Goal: Navigation & Orientation: Find specific page/section

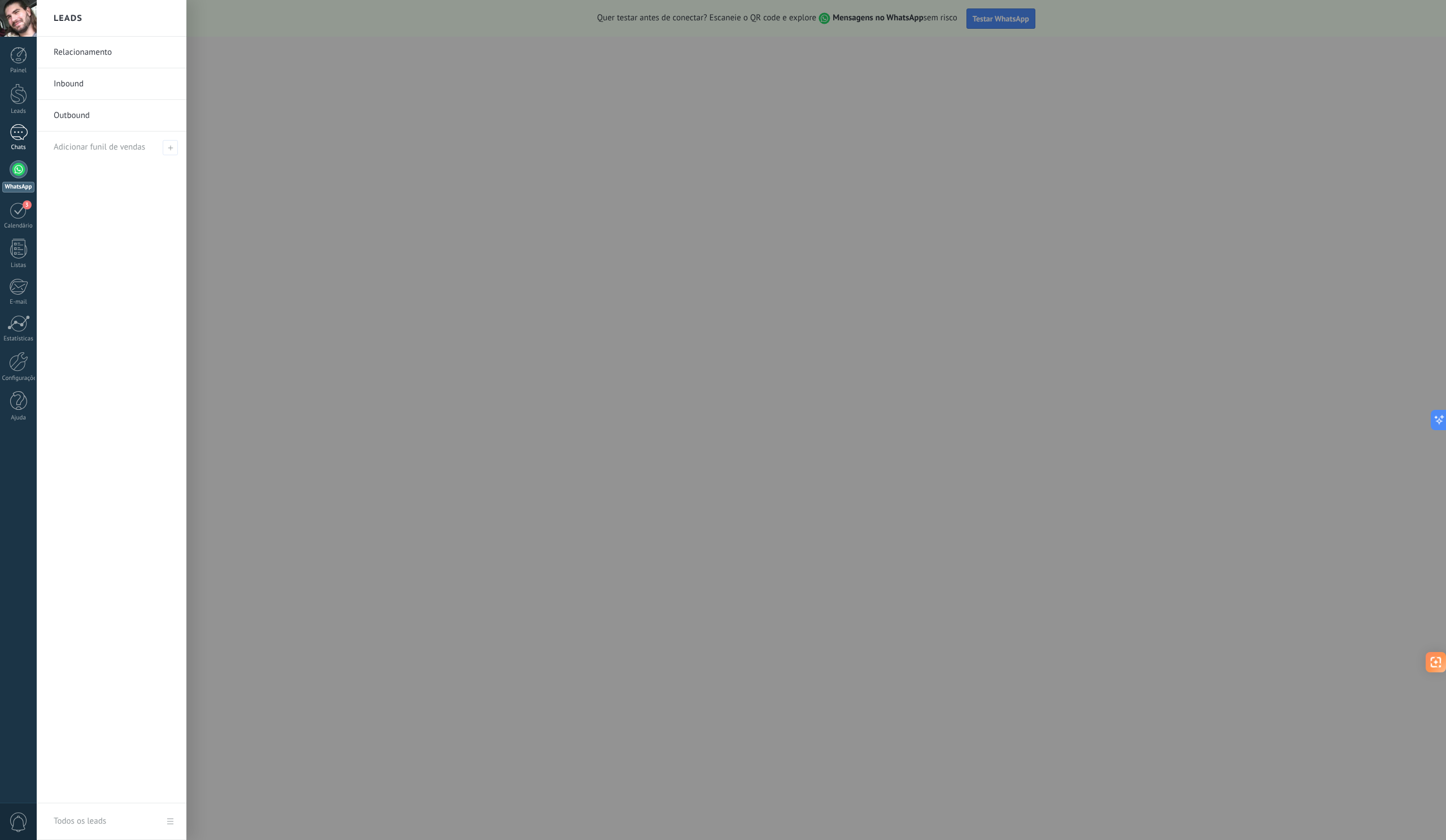
click at [20, 132] on div at bounding box center [19, 132] width 18 height 16
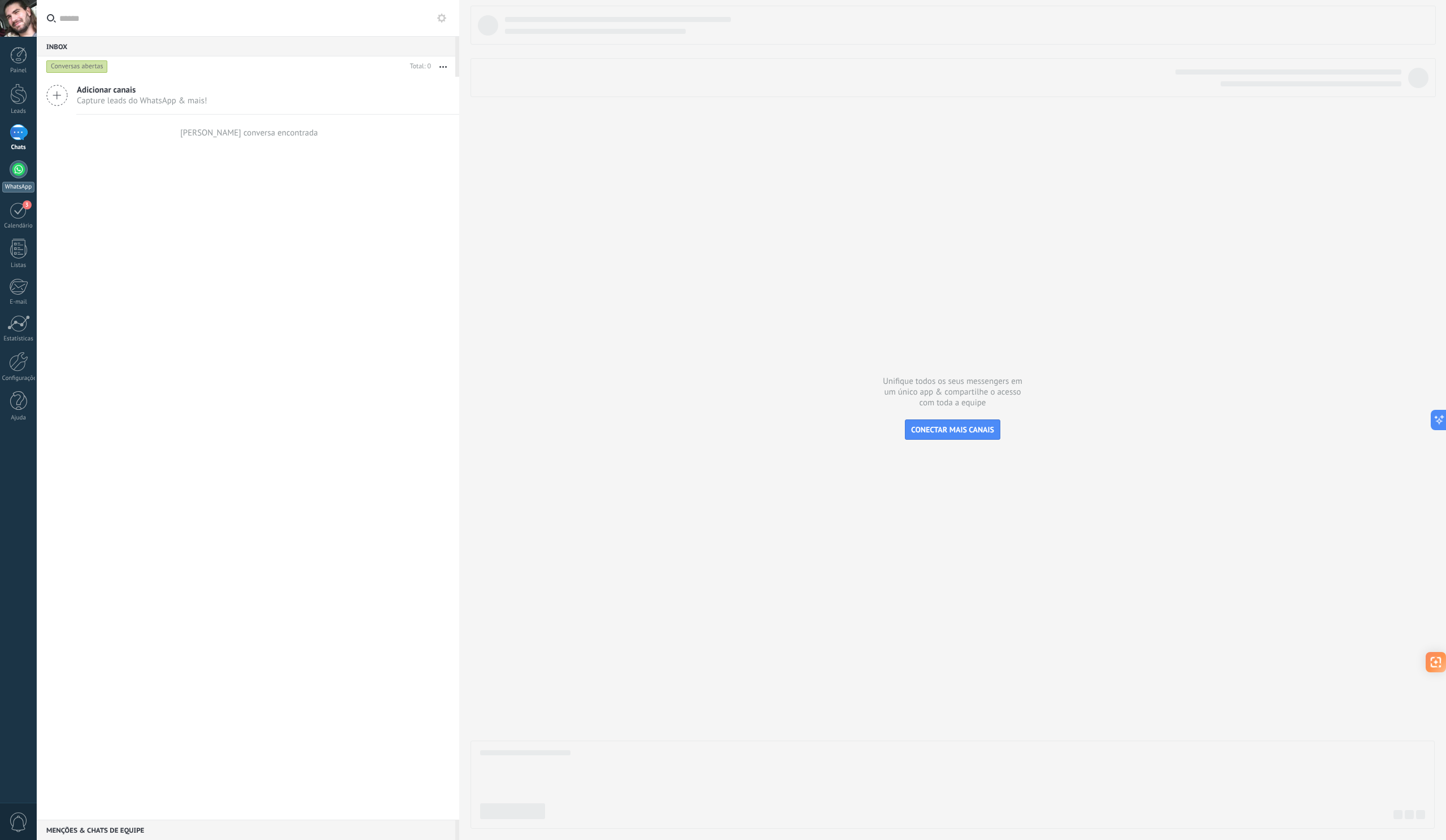
click at [16, 172] on div at bounding box center [19, 170] width 18 height 18
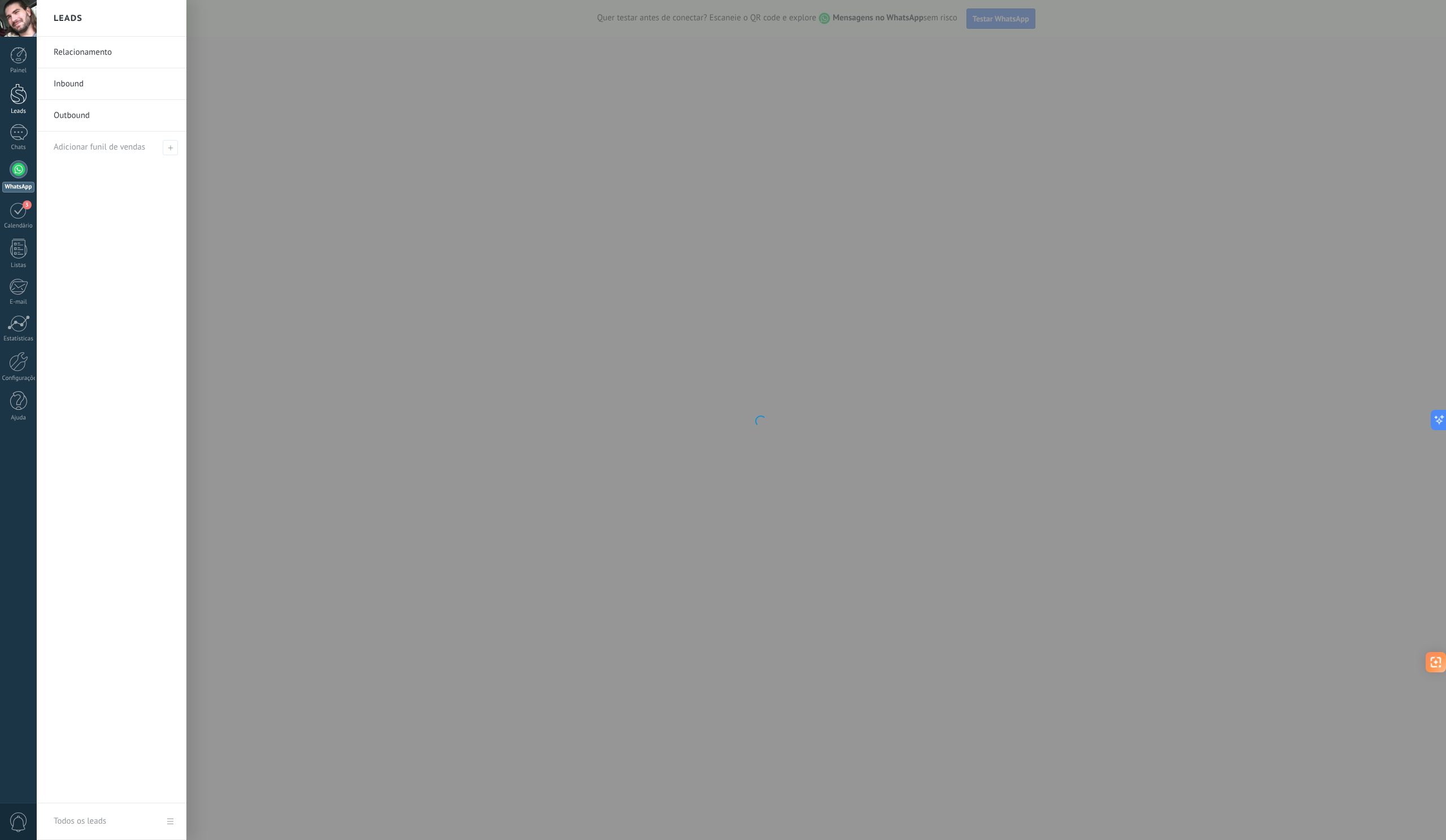
click at [19, 95] on div at bounding box center [18, 94] width 17 height 21
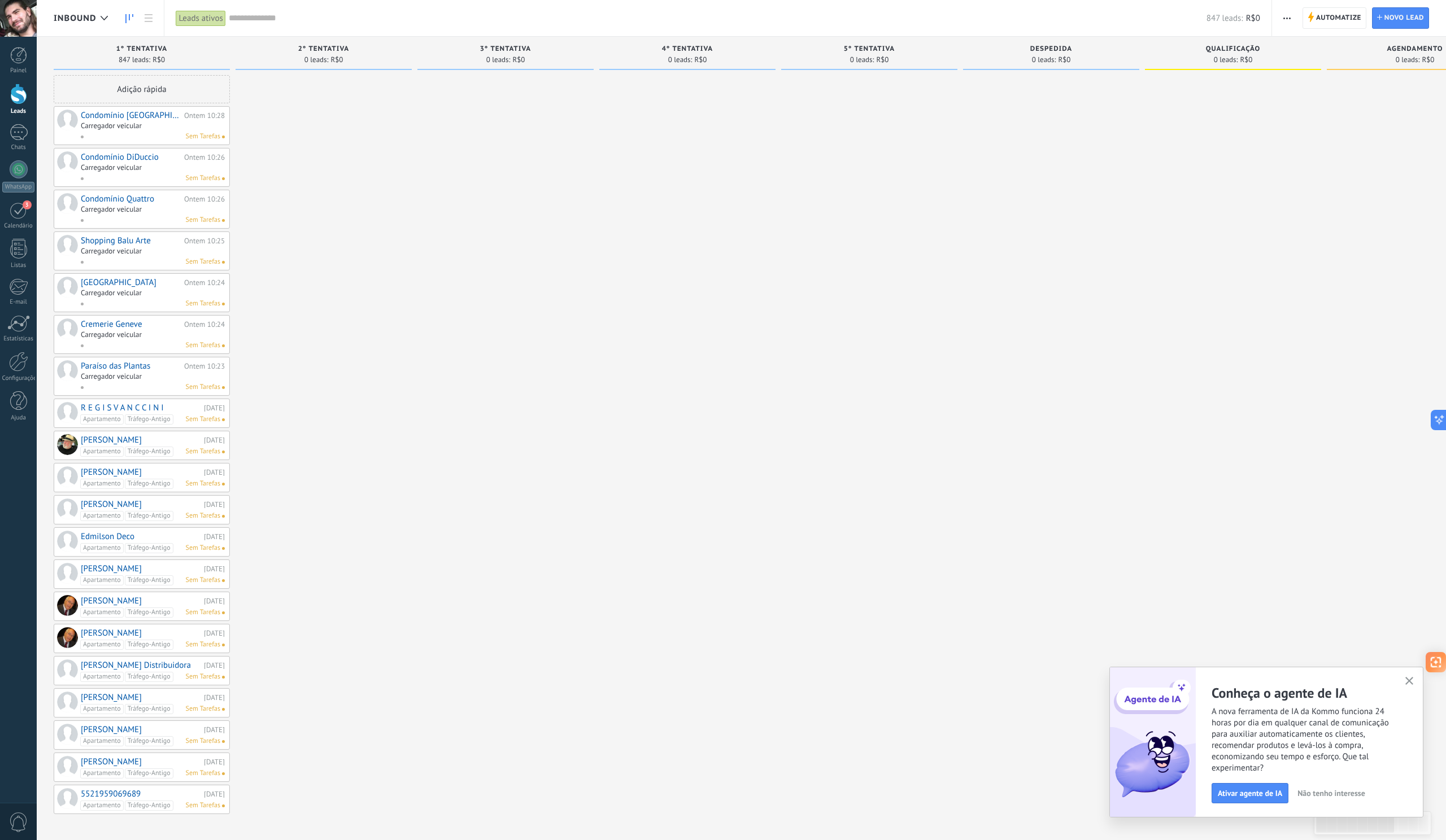
click at [21, 21] on div at bounding box center [18, 18] width 37 height 37
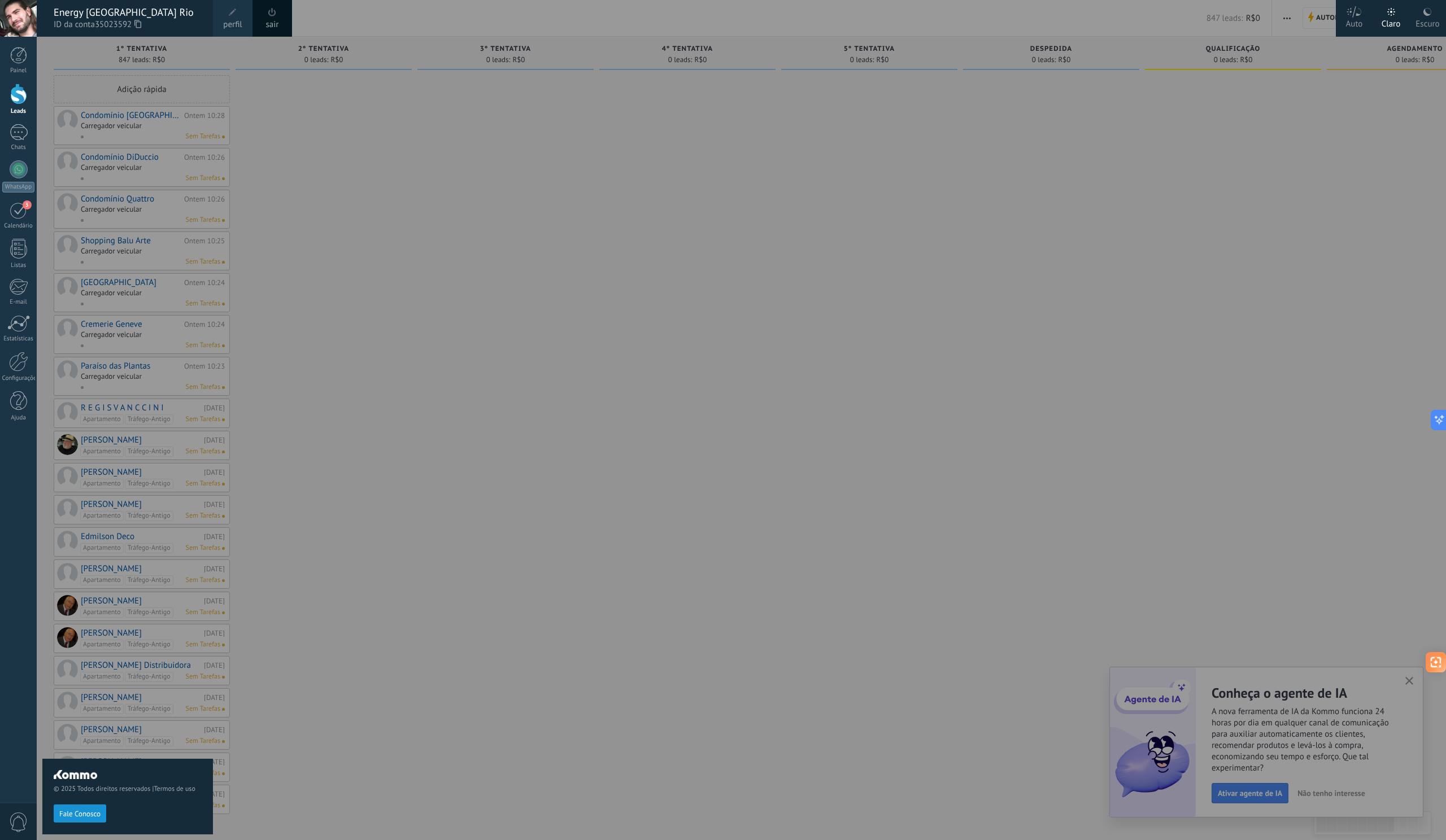
click at [276, 23] on link "sair" at bounding box center [272, 25] width 13 height 13
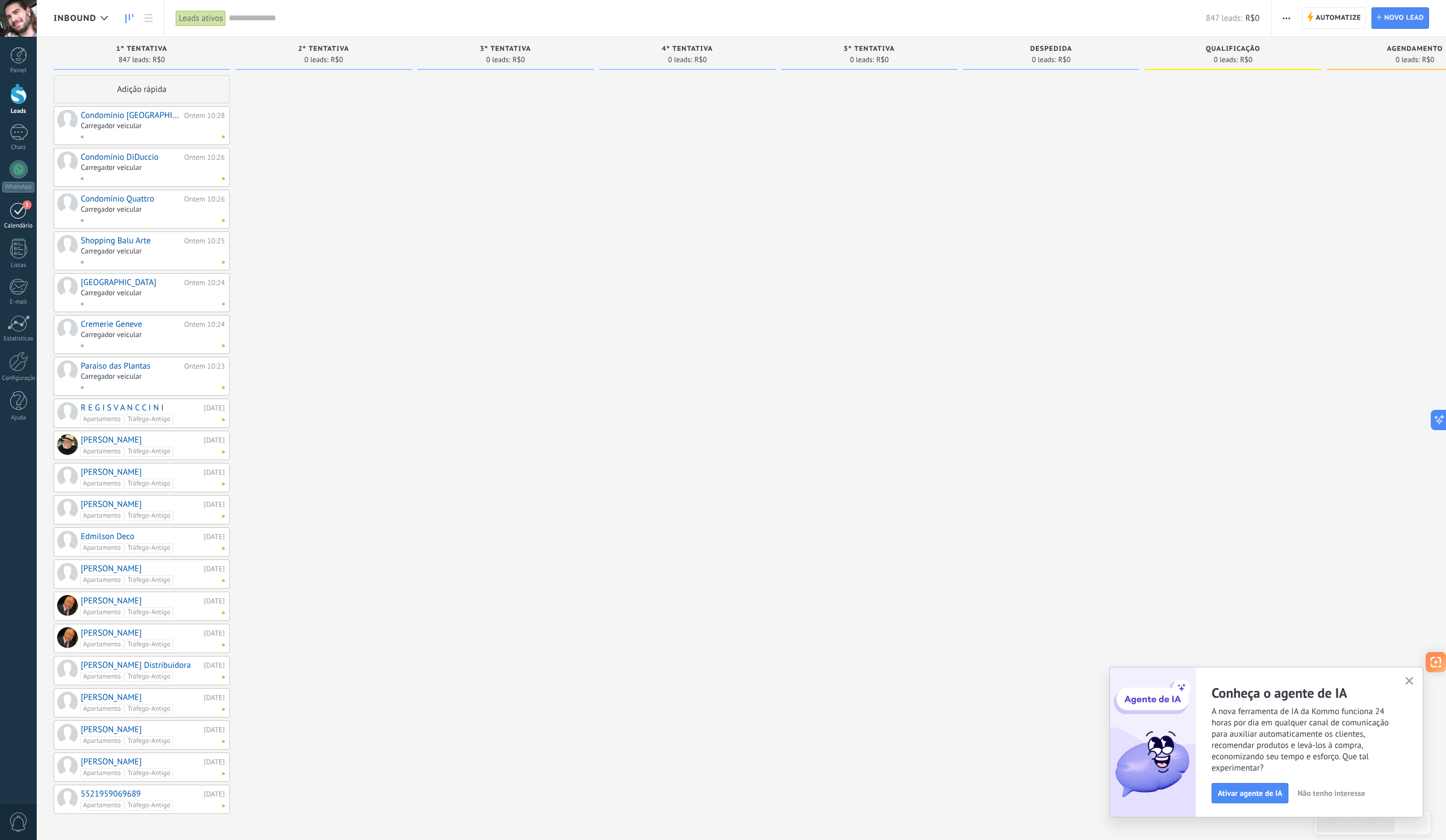
click at [20, 219] on link "3 Calendário" at bounding box center [18, 216] width 37 height 28
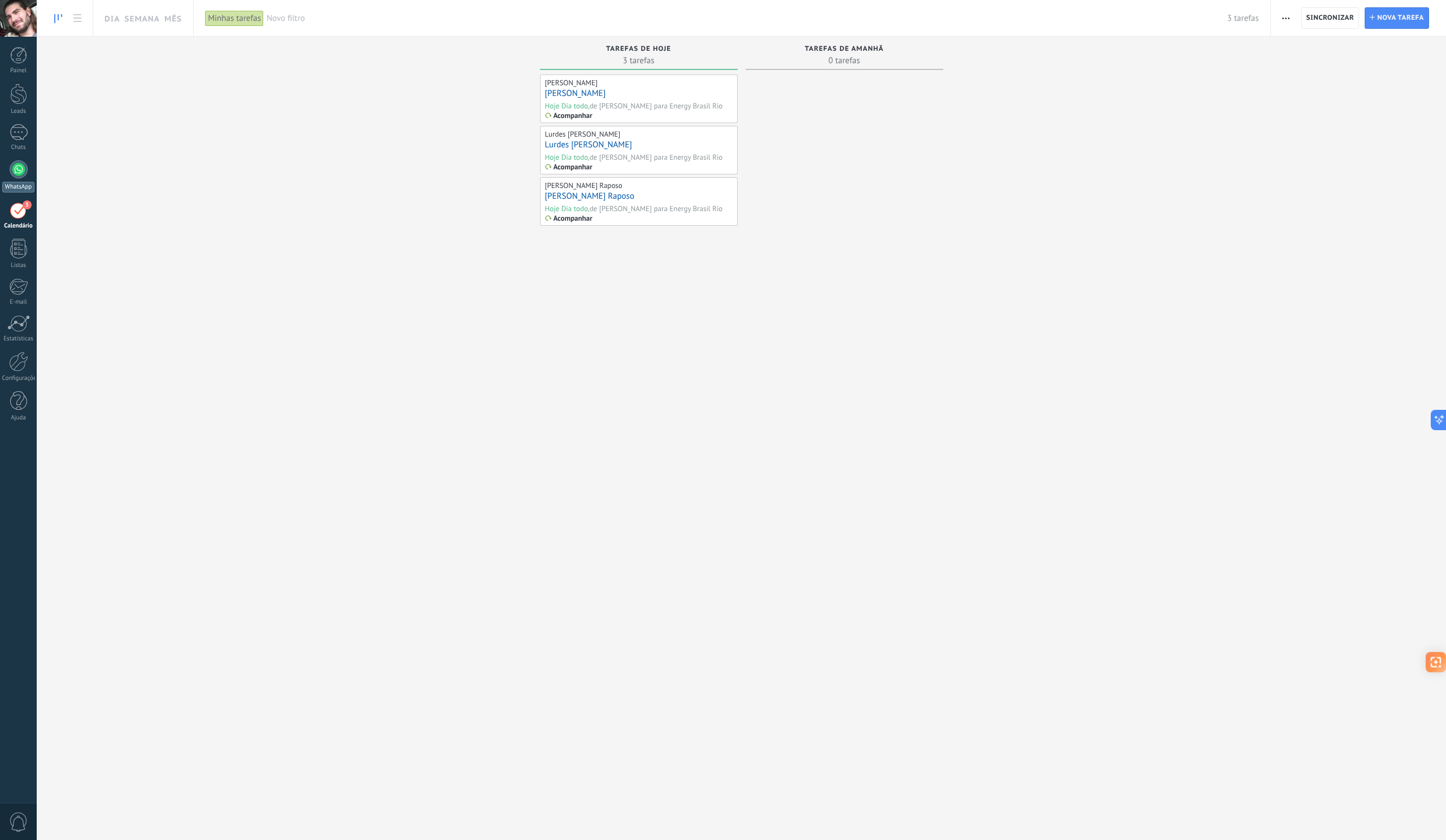
click at [16, 165] on div at bounding box center [19, 170] width 18 height 18
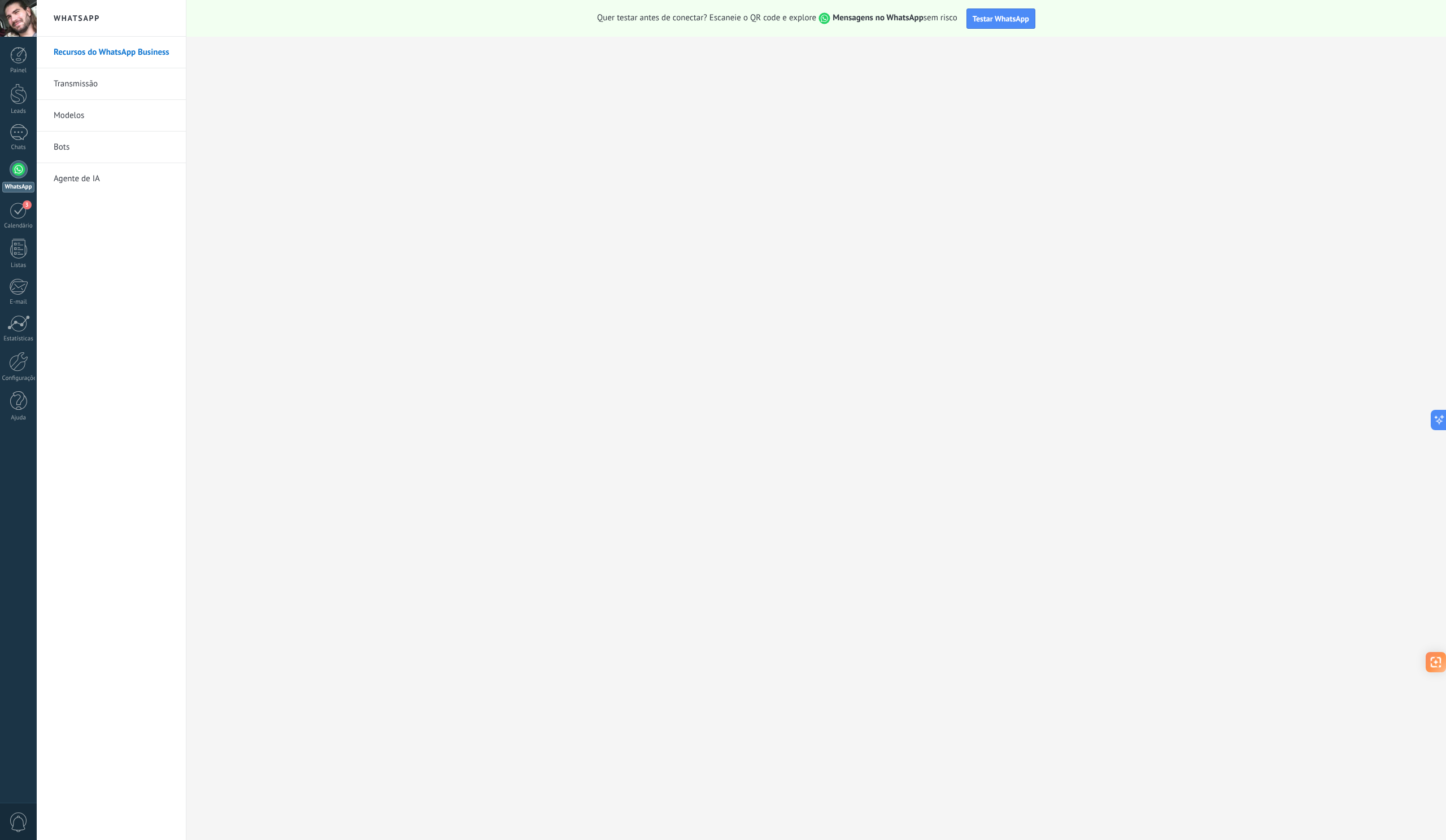
click at [151, 80] on link "Transmissão" at bounding box center [114, 84] width 121 height 32
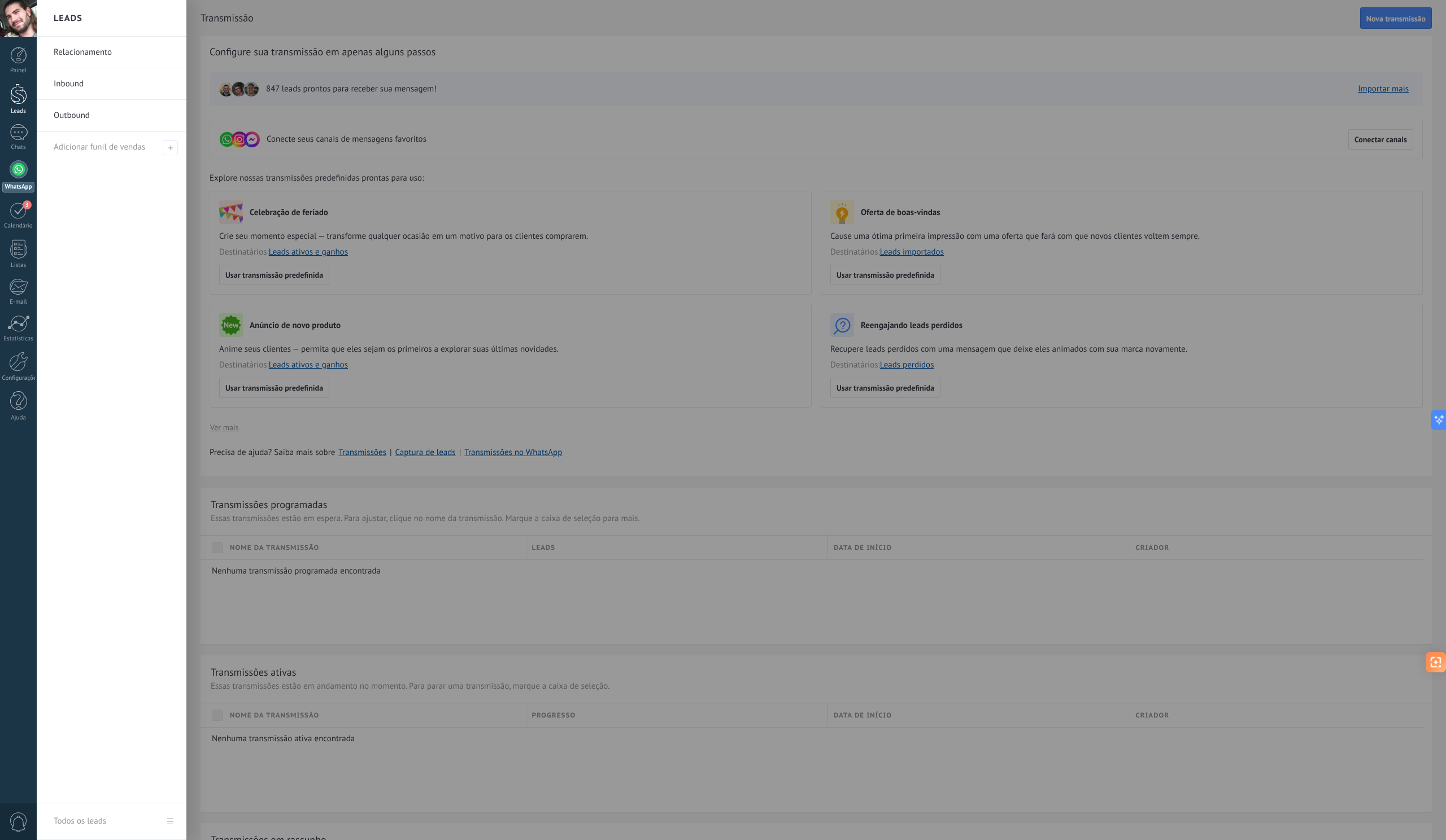
click at [19, 108] on div "Leads" at bounding box center [18, 111] width 33 height 7
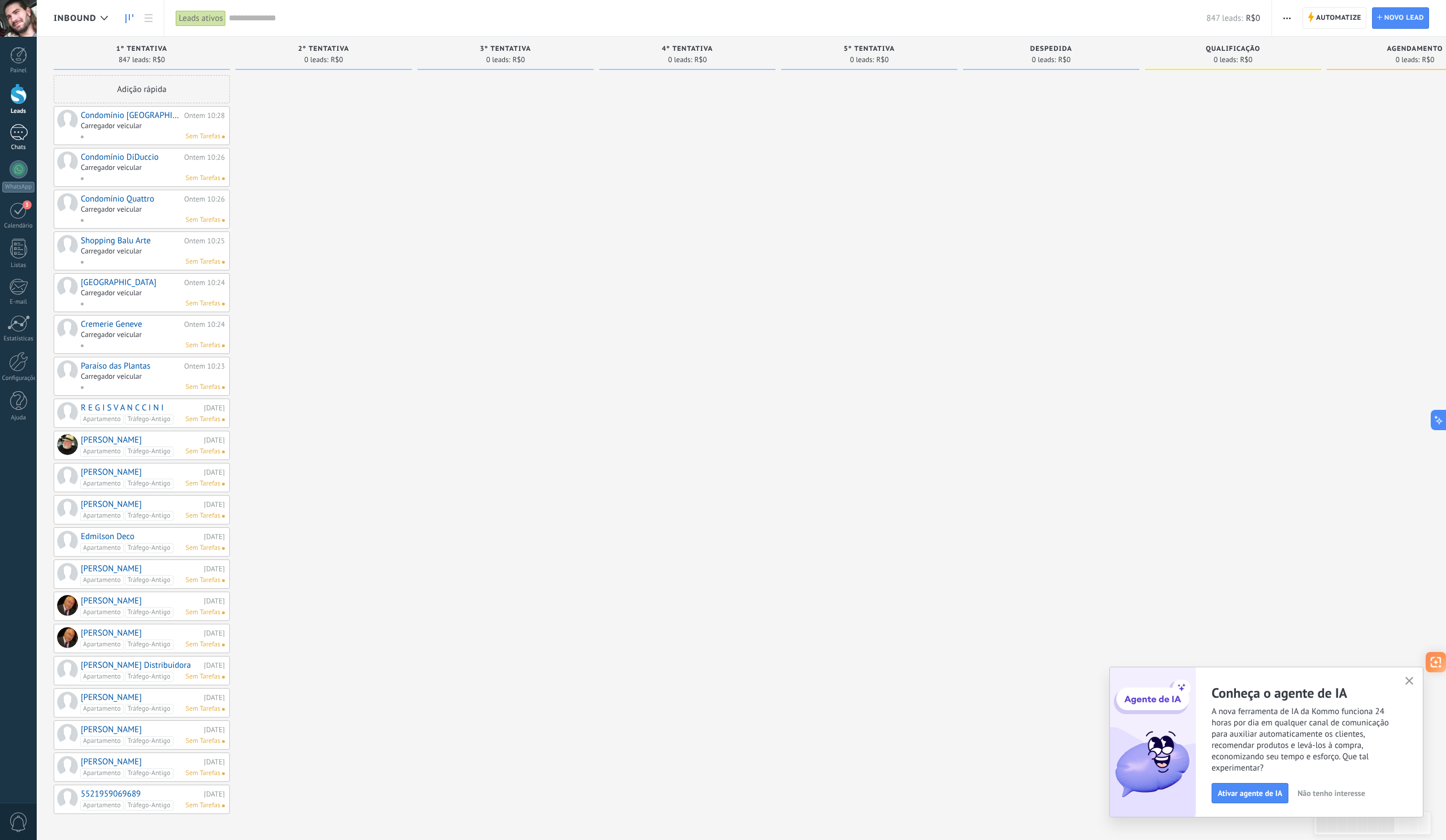
click at [18, 136] on div at bounding box center [19, 132] width 18 height 16
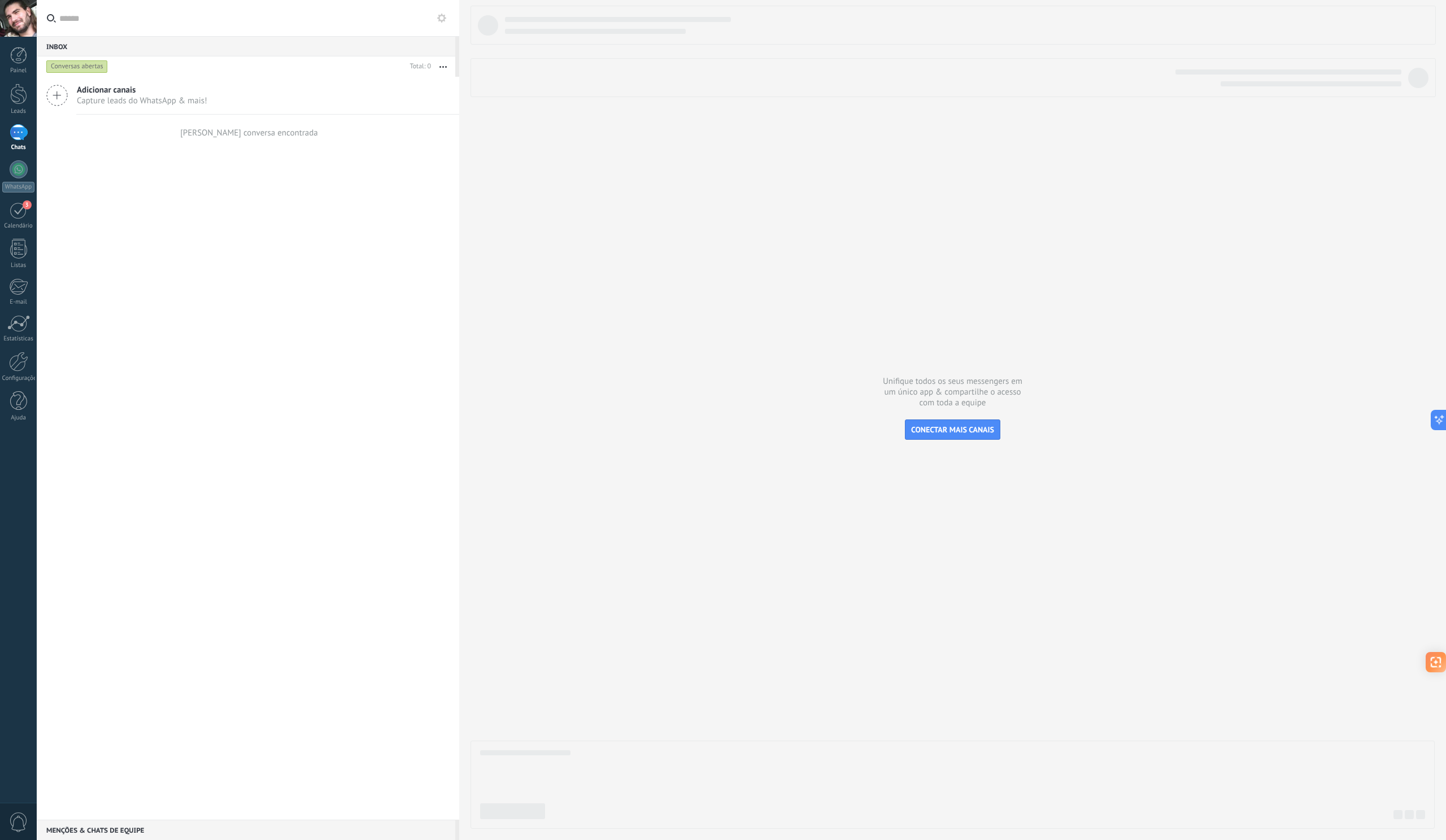
click at [20, 25] on div at bounding box center [18, 18] width 37 height 37
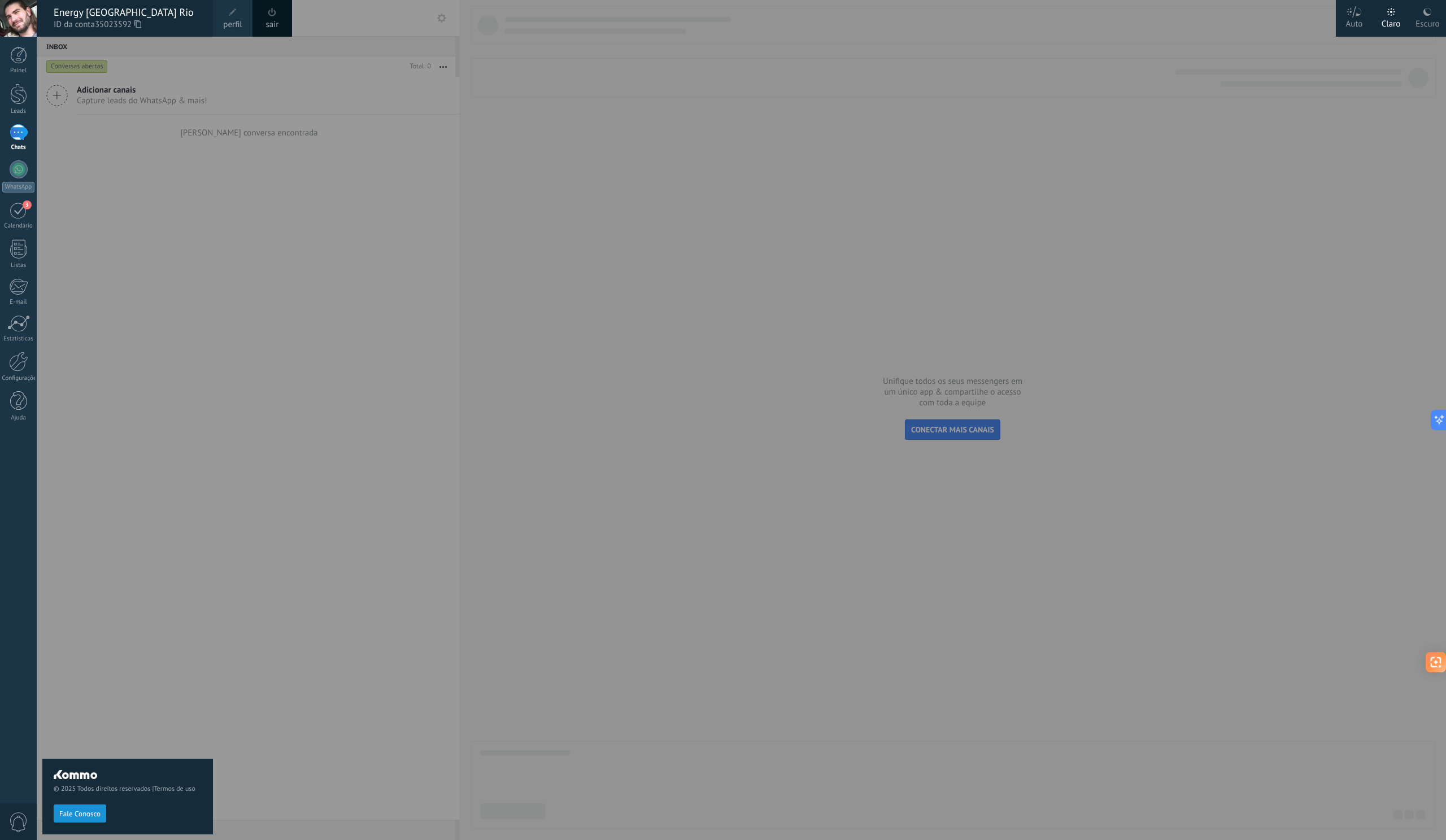
click at [275, 10] on span at bounding box center [272, 12] width 8 height 8
